Goal: Transaction & Acquisition: Obtain resource

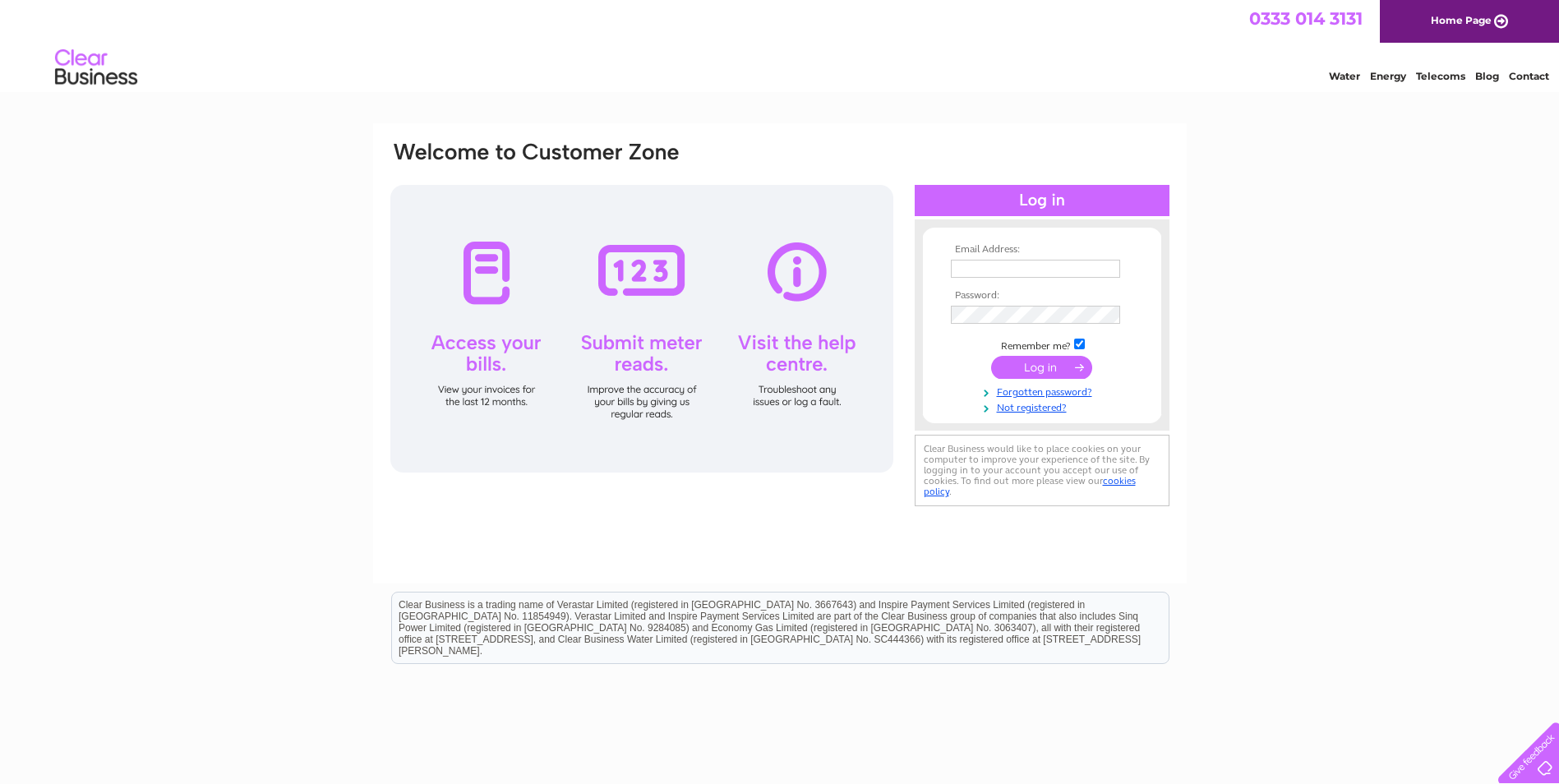
type input "lburt@northwoodre.co.uk"
click at [1047, 367] on input "submit" at bounding box center [1041, 368] width 101 height 23
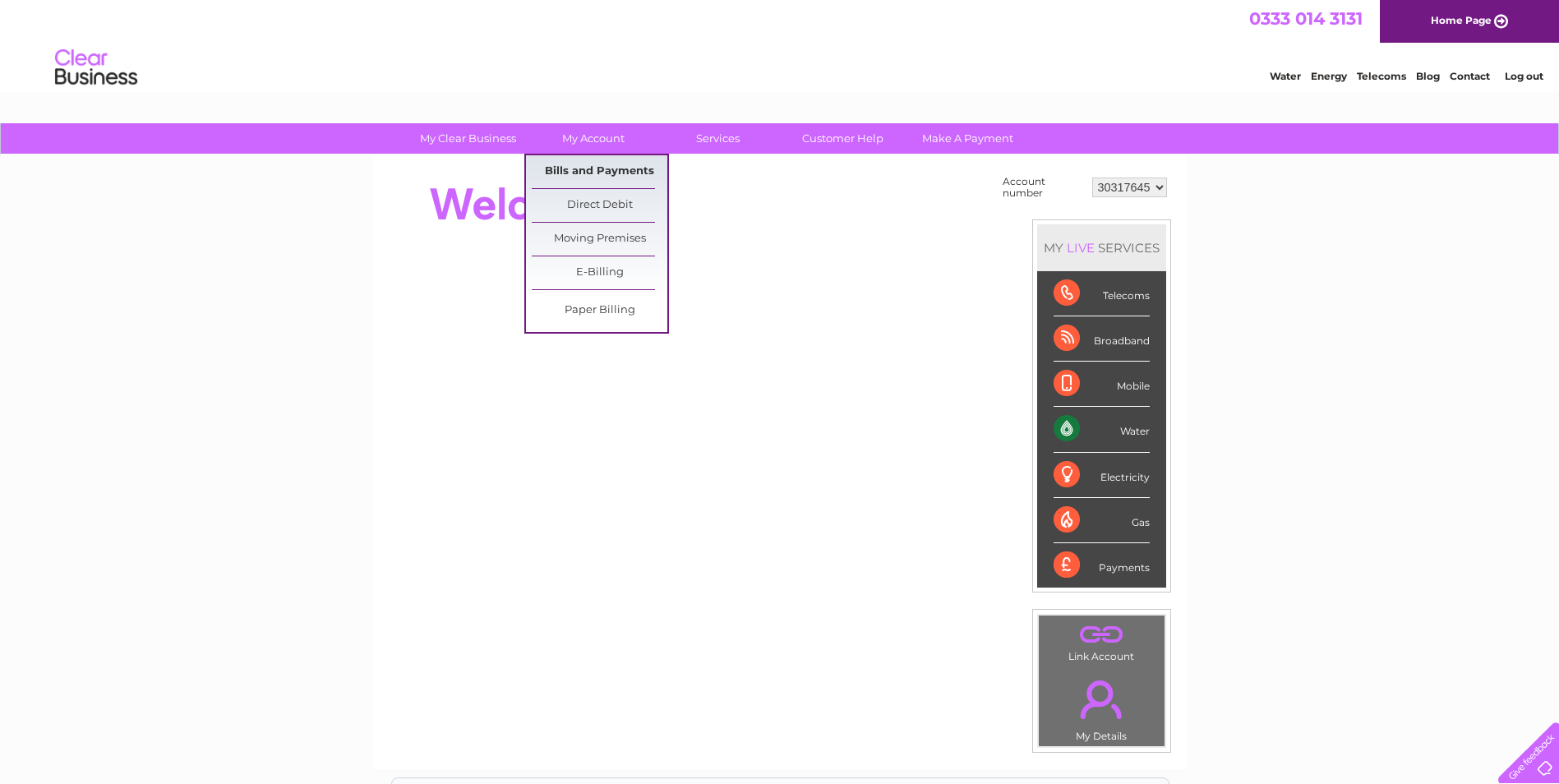
click at [582, 170] on link "Bills and Payments" at bounding box center [599, 171] width 136 height 33
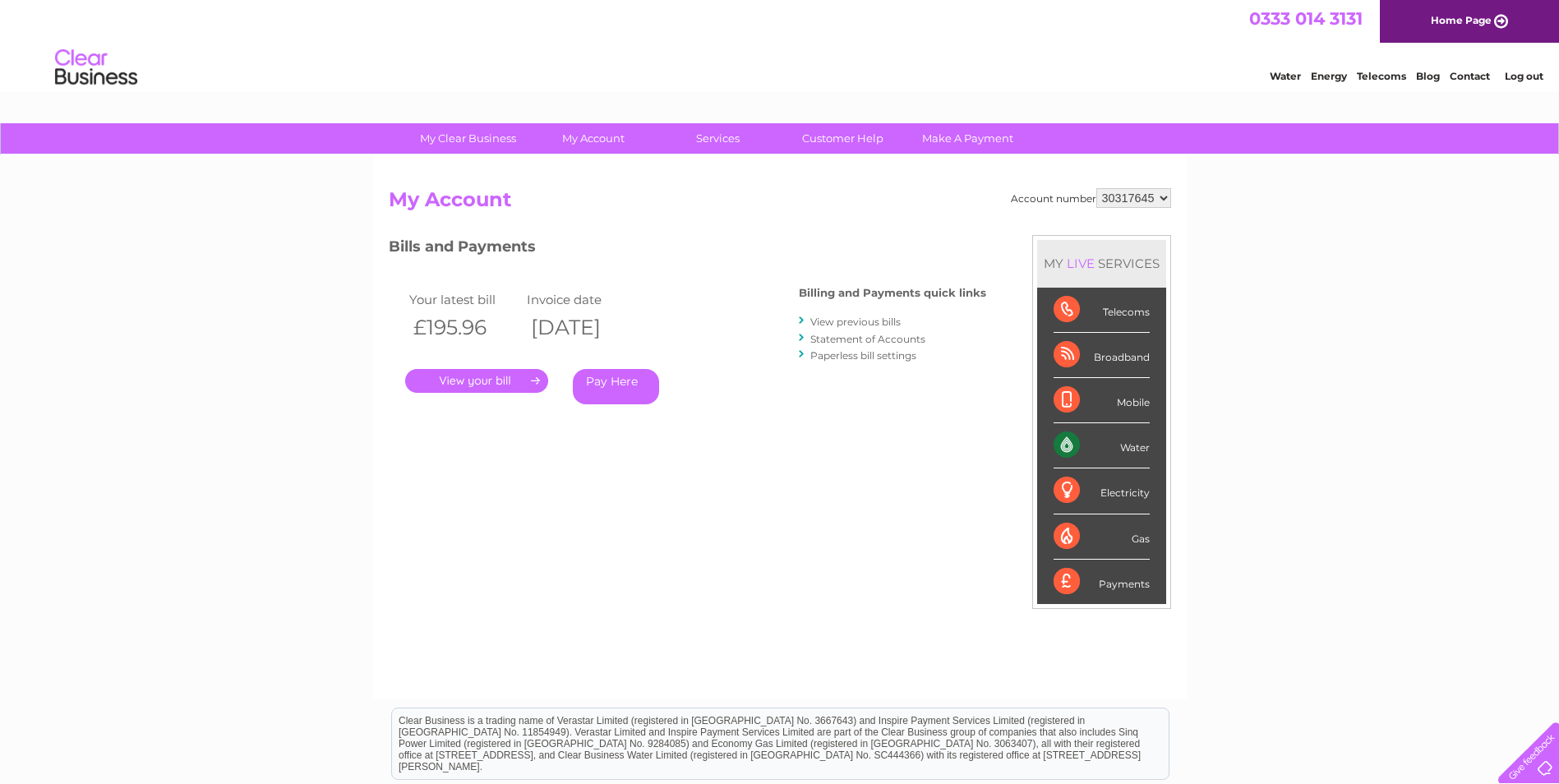
click at [522, 377] on link "." at bounding box center [476, 380] width 143 height 24
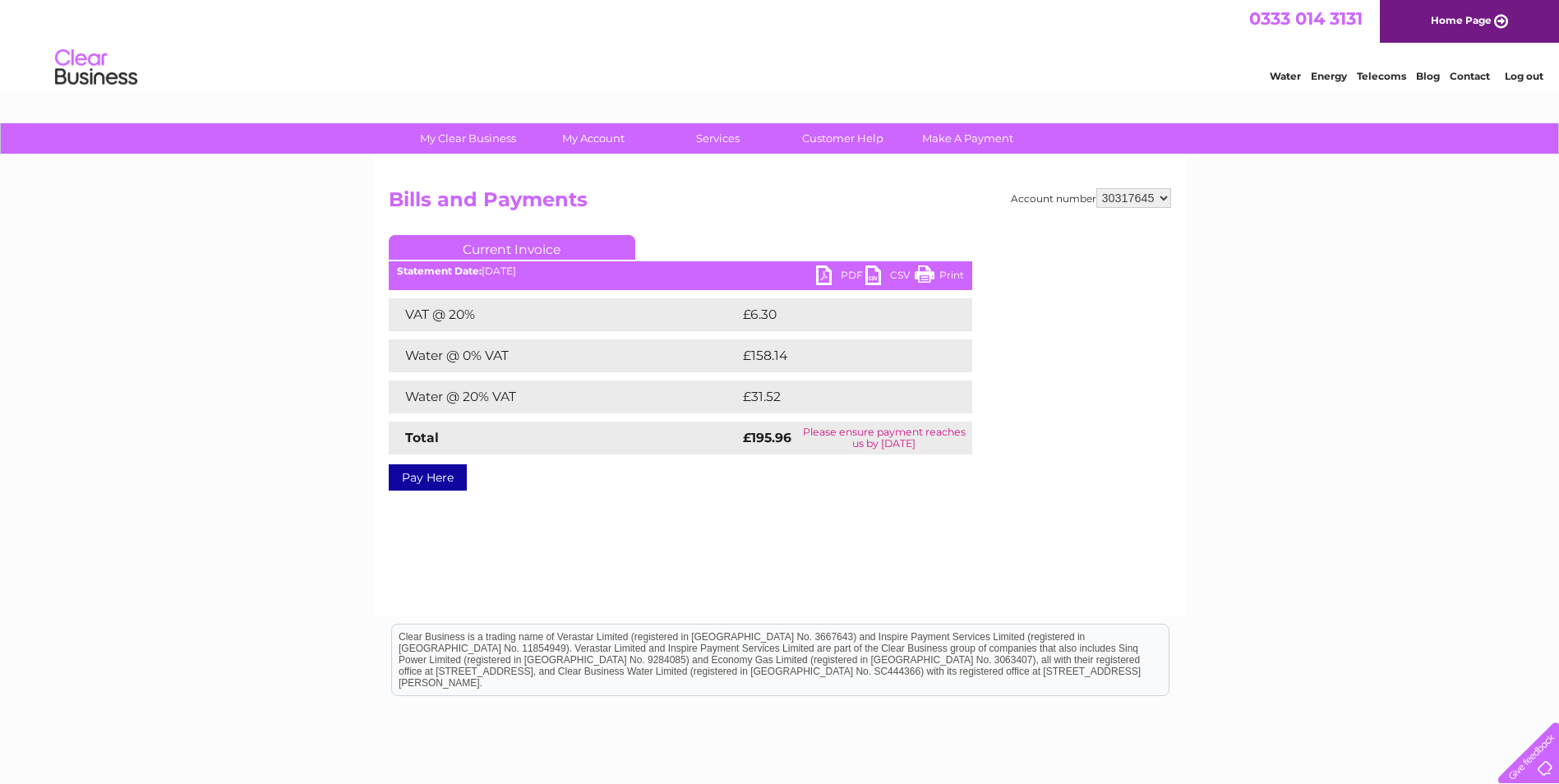
click at [825, 275] on link "PDF" at bounding box center [840, 277] width 49 height 24
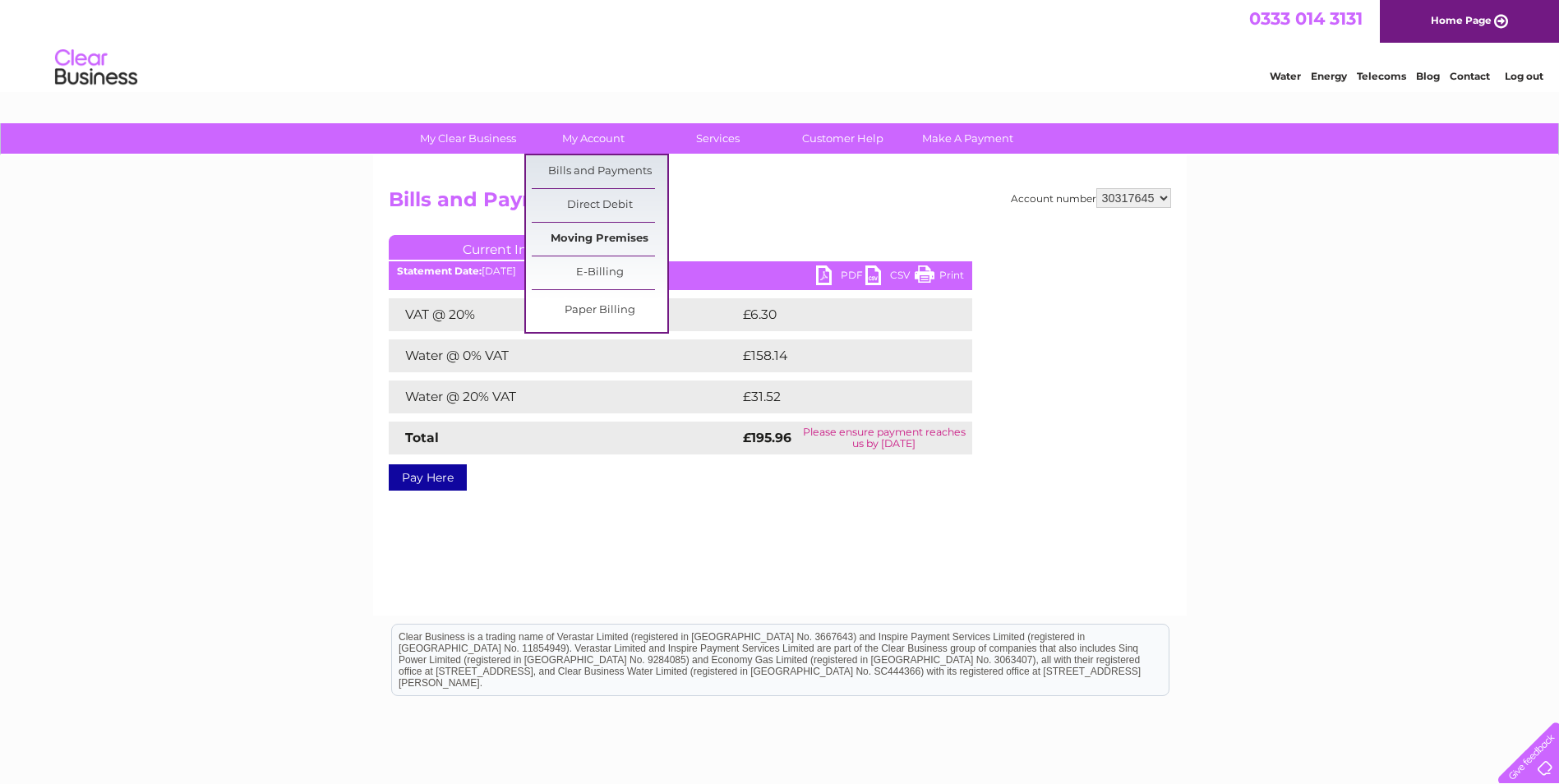
click at [601, 239] on link "Moving Premises" at bounding box center [599, 239] width 136 height 33
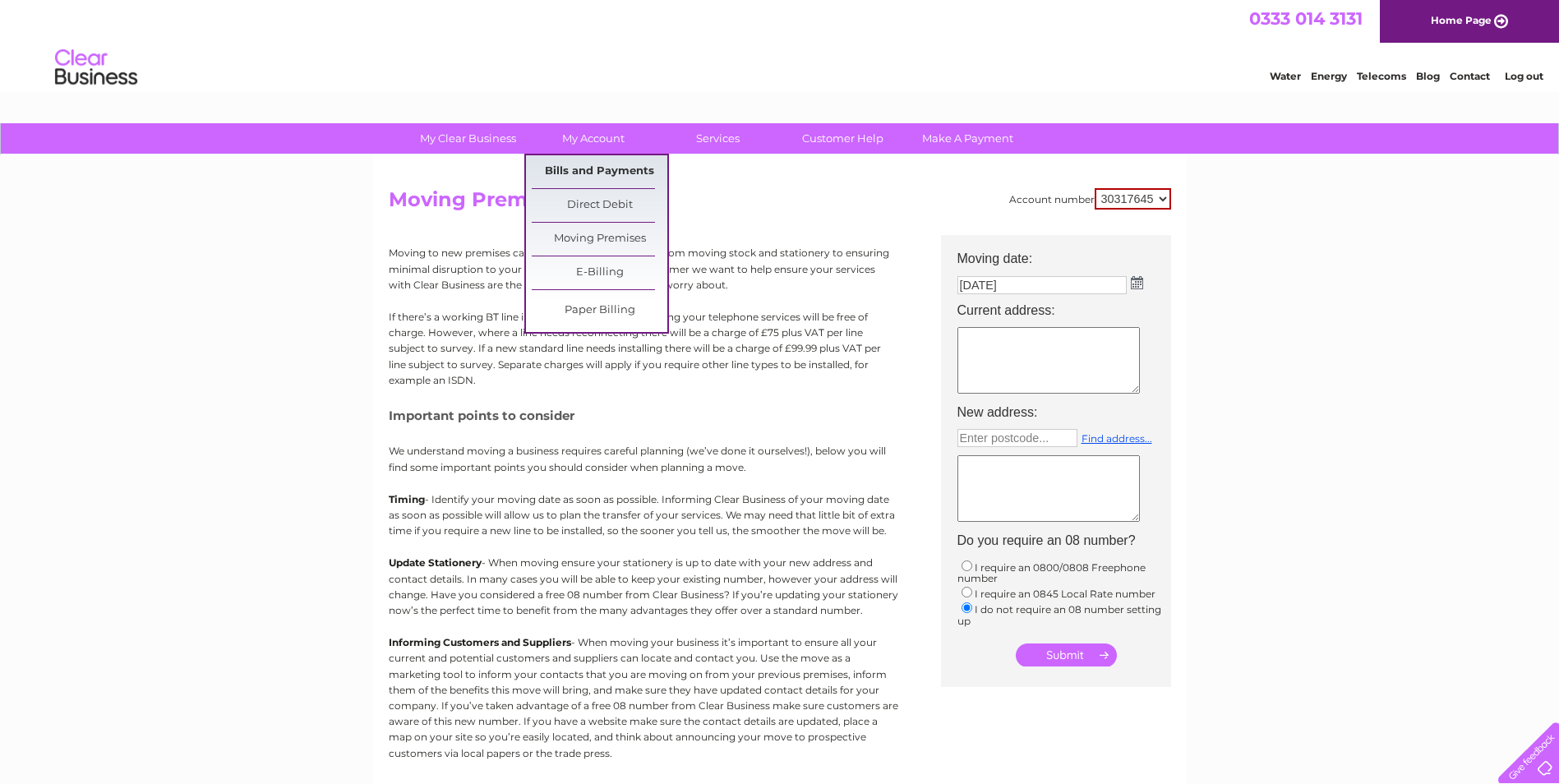
click at [600, 175] on link "Bills and Payments" at bounding box center [599, 171] width 136 height 33
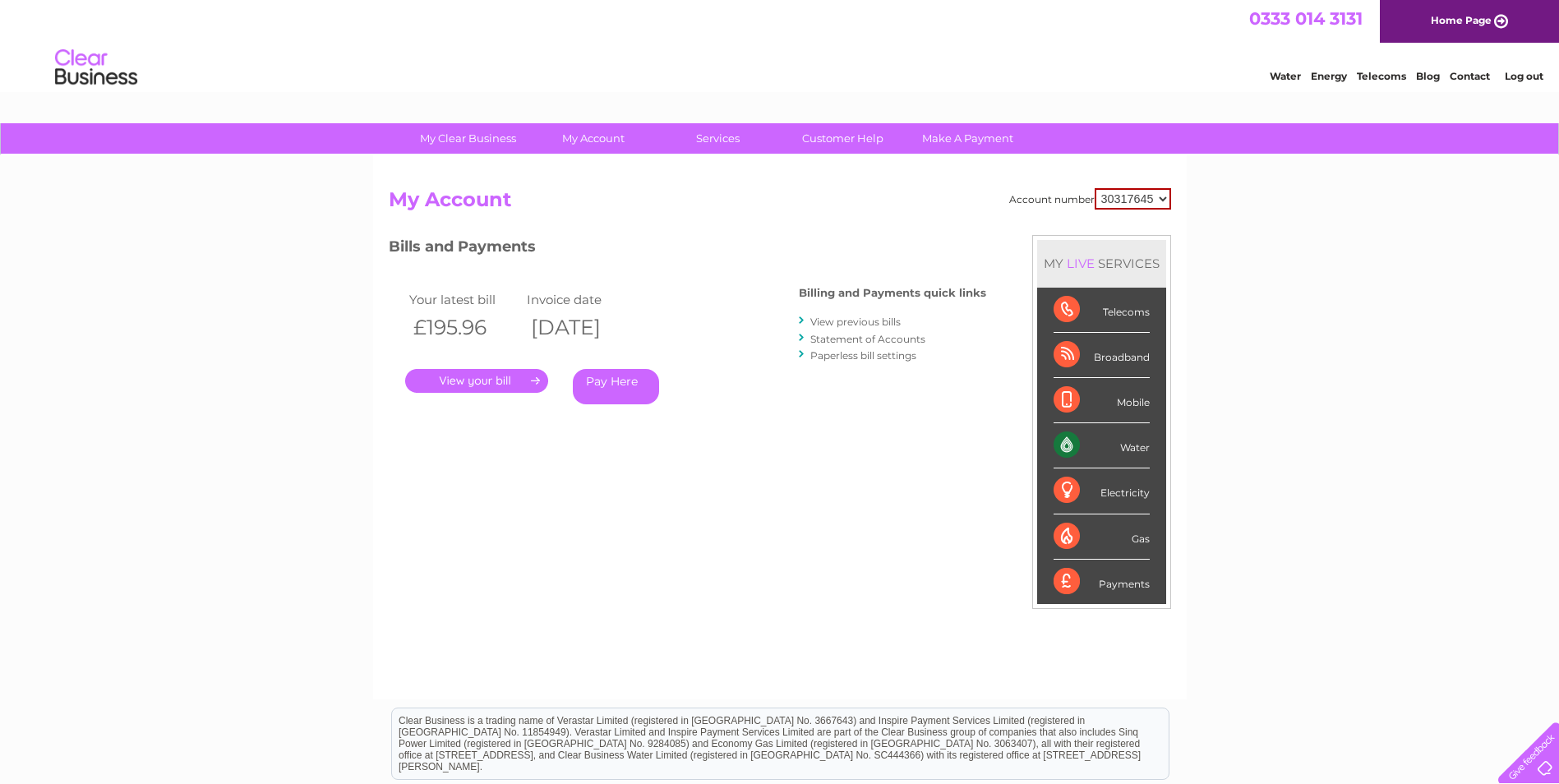
click at [524, 377] on link "." at bounding box center [476, 380] width 143 height 24
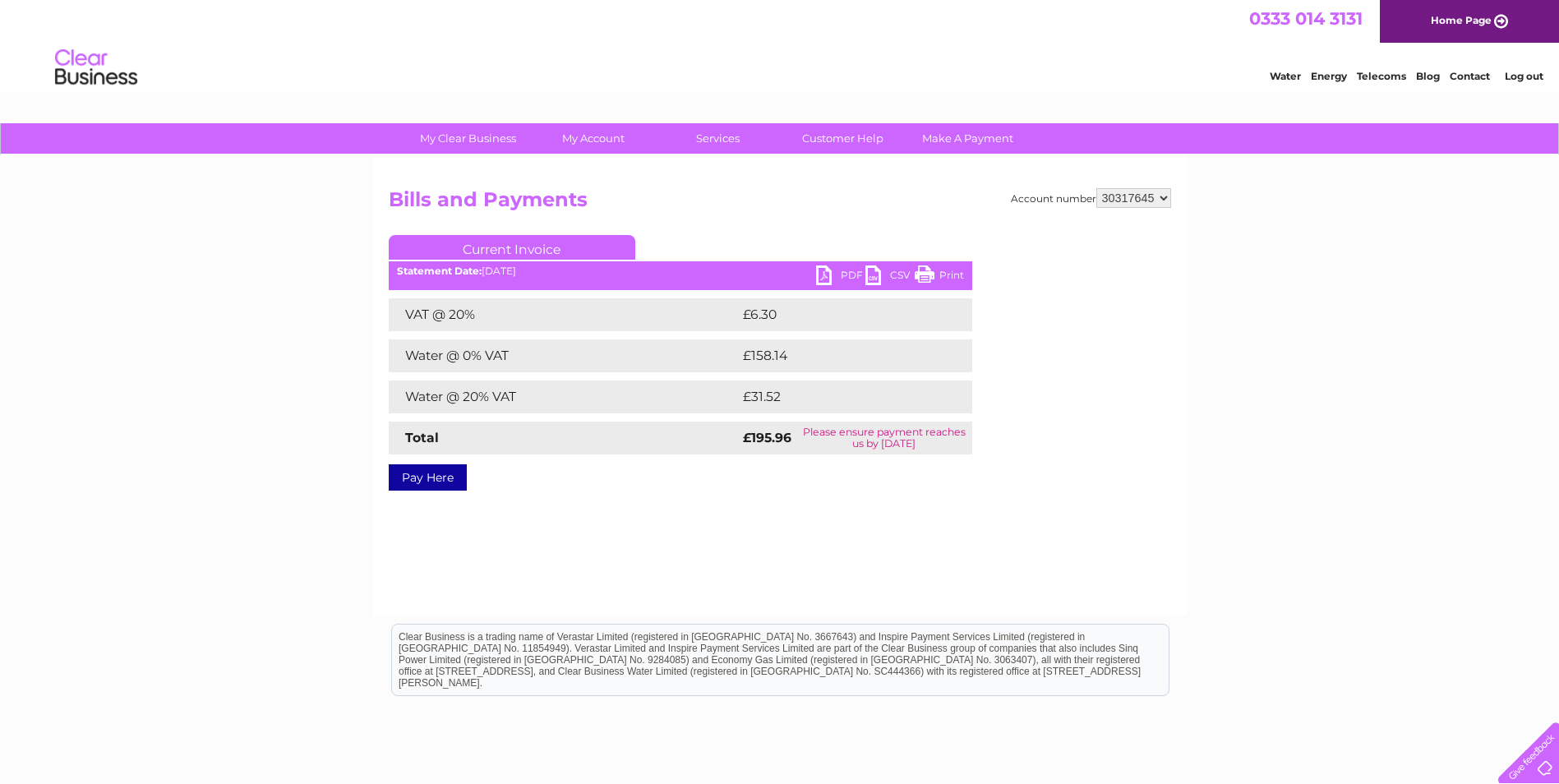
click at [824, 276] on link "PDF" at bounding box center [840, 277] width 49 height 24
